Goal: Transaction & Acquisition: Purchase product/service

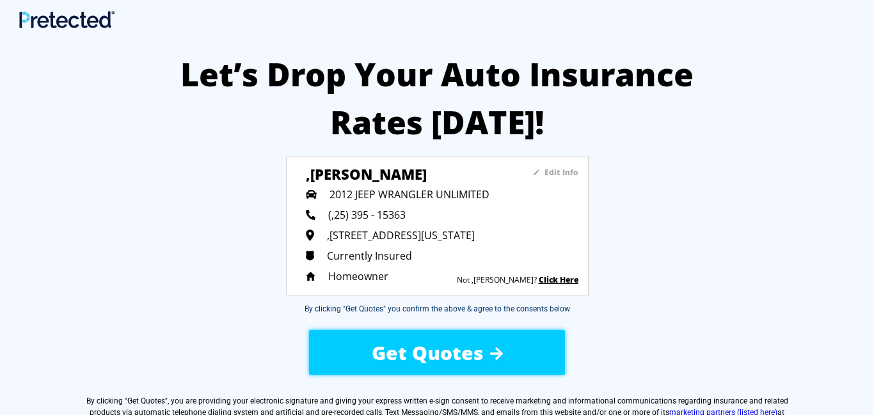
click at [471, 349] on span "Get Quotes" at bounding box center [428, 353] width 112 height 26
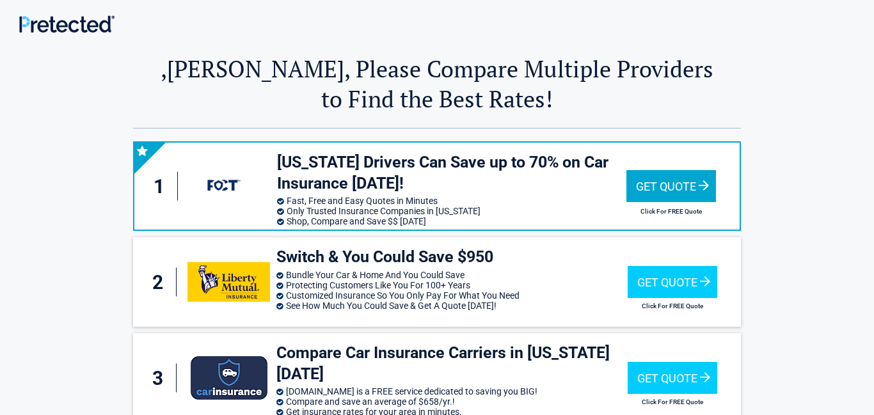
click at [648, 182] on div "Get Quote" at bounding box center [671, 186] width 90 height 32
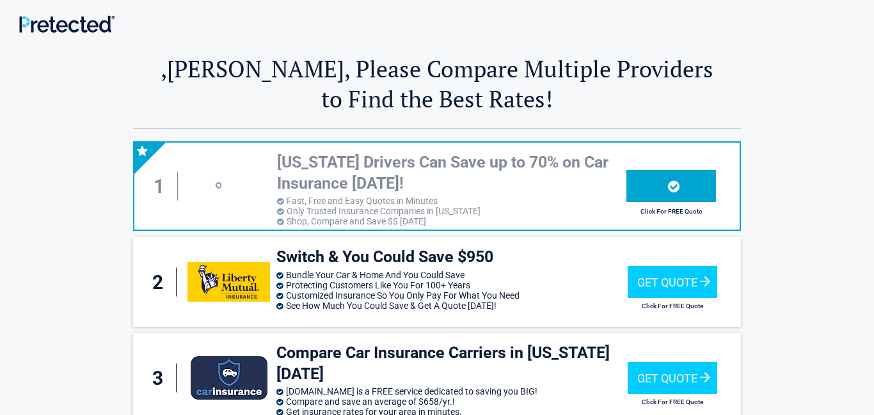
click at [414, 172] on h3 "[US_STATE] Drivers Can Save up to 70% on Car Insurance [DATE]!" at bounding box center [451, 173] width 349 height 42
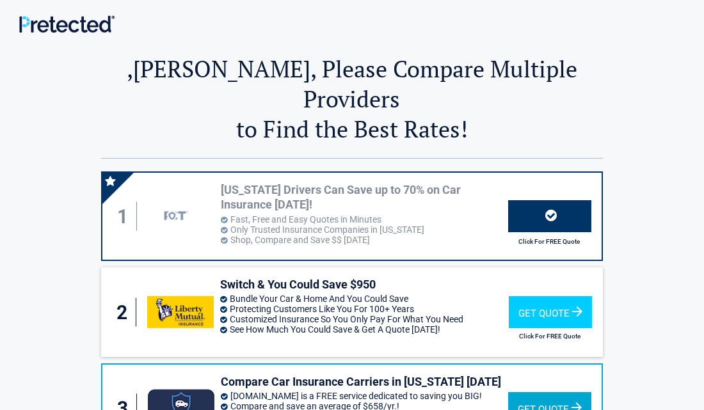
click at [542, 392] on div "Get Quote" at bounding box center [549, 408] width 83 height 32
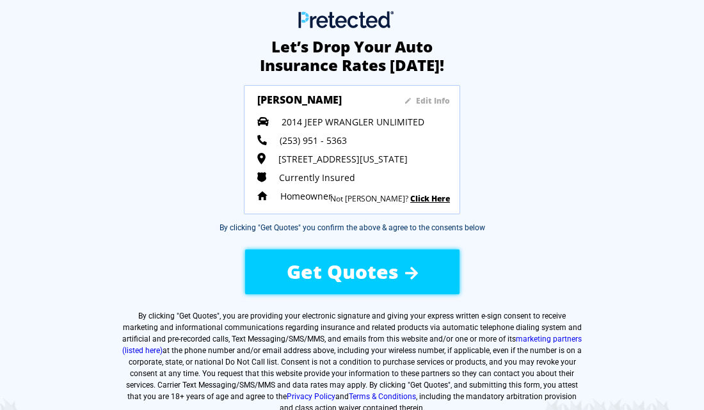
click at [343, 280] on span "Get Quotes" at bounding box center [343, 271] width 112 height 26
